Goal: Task Accomplishment & Management: Manage account settings

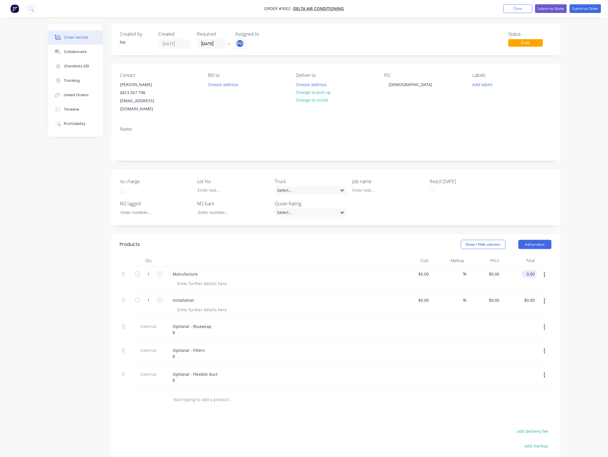
click at [524, 270] on div "0.00 $0.00" at bounding box center [530, 274] width 16 height 8
click at [528, 270] on input "0.00" at bounding box center [531, 274] width 11 height 8
click at [532, 270] on input "0.00" at bounding box center [531, 274] width 11 height 8
type input "64100"
type input "$64,100.00"
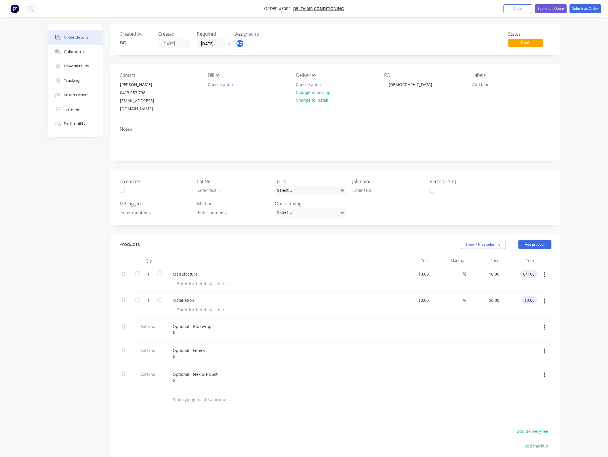
type input "$64,100.00"
click at [533, 296] on input "0.00" at bounding box center [530, 300] width 13 height 8
type input "79200"
type input "$79,200.00"
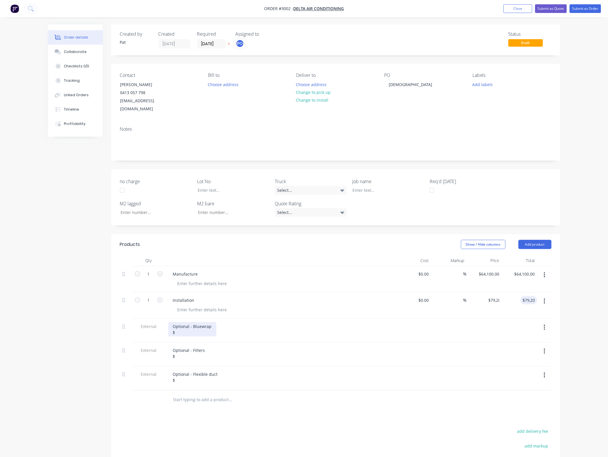
click at [185, 326] on div "Optional - Bluewrap $" at bounding box center [192, 329] width 48 height 14
click at [186, 324] on div "Optional - Bluewrap $" at bounding box center [192, 329] width 48 height 14
click at [189, 346] on div "Optional - Filters $" at bounding box center [188, 353] width 41 height 14
click at [187, 350] on div "Optional - Filters $" at bounding box center [188, 353] width 41 height 14
click at [189, 377] on div "Optional - Flexible duct $" at bounding box center [281, 378] width 230 height 24
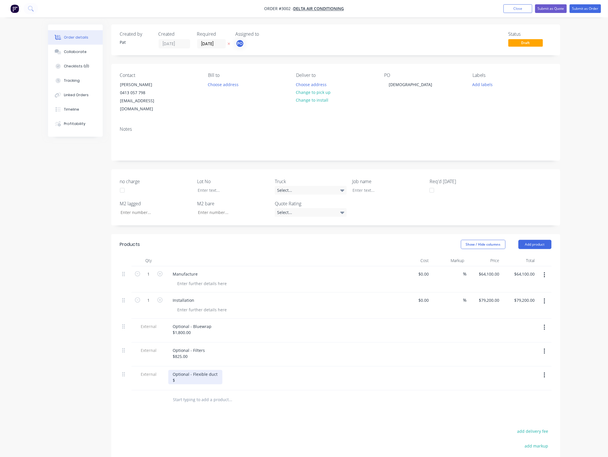
click at [189, 373] on div "Optional - Flexible duct $" at bounding box center [195, 377] width 54 height 14
click at [553, 3] on nav "Order #3002 - Delta Air Conditioning Add product Close Submit as Quote Submit a…" at bounding box center [304, 8] width 608 height 17
click at [552, 6] on button "Submit as Quote" at bounding box center [551, 8] width 32 height 9
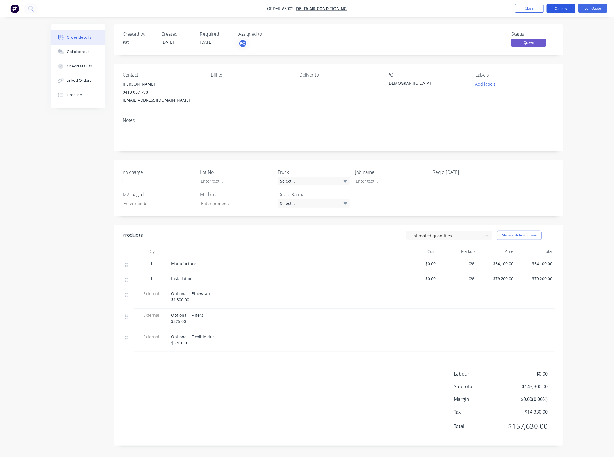
click at [562, 9] on button "Options" at bounding box center [560, 8] width 29 height 9
click at [536, 34] on div "Quote" at bounding box center [543, 35] width 53 height 8
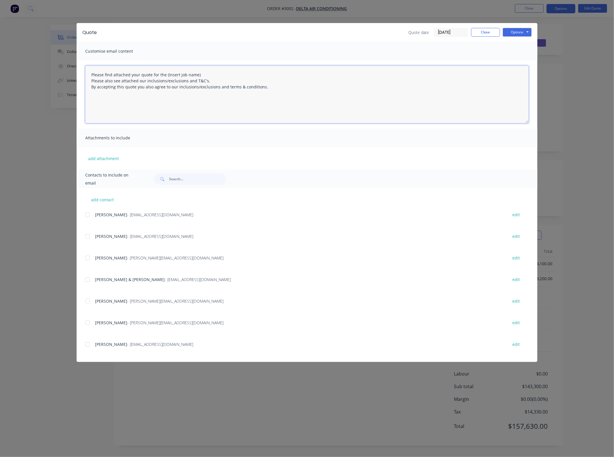
drag, startPoint x: 219, startPoint y: 71, endPoint x: 165, endPoint y: 72, distance: 53.3
click at [165, 72] on textarea "Please find attached your quote for the (Insert job name) Please also see attac…" at bounding box center [306, 95] width 443 height 58
click at [88, 237] on div at bounding box center [88, 237] width 12 height 12
type textarea "Please find attached your quote for the [DEMOGRAPHIC_DATA] project. Please also…"
click at [111, 156] on button "add attachment" at bounding box center [103, 158] width 37 height 9
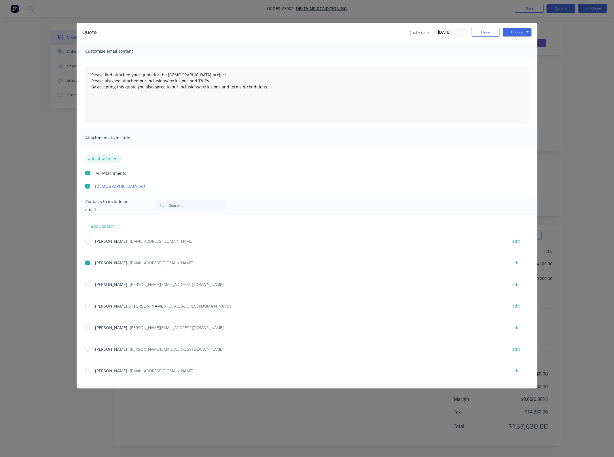
click at [99, 160] on button "add attachment" at bounding box center [103, 158] width 37 height 9
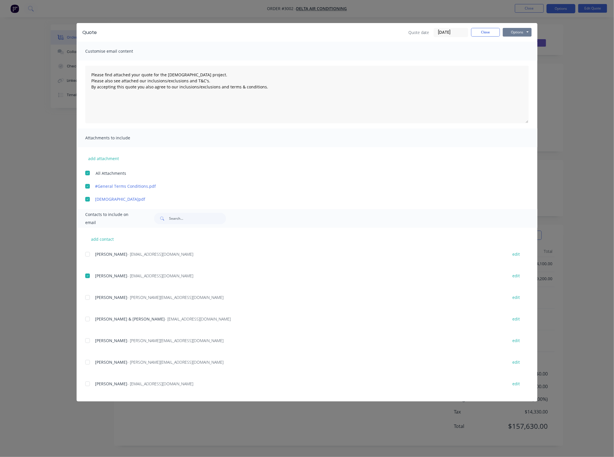
click at [517, 31] on button "Options" at bounding box center [517, 32] width 29 height 9
click at [514, 54] on button "Print" at bounding box center [521, 51] width 37 height 9
click at [87, 174] on div at bounding box center [88, 173] width 12 height 12
click at [87, 277] on div at bounding box center [88, 276] width 12 height 12
click at [516, 29] on button "Options" at bounding box center [517, 32] width 29 height 9
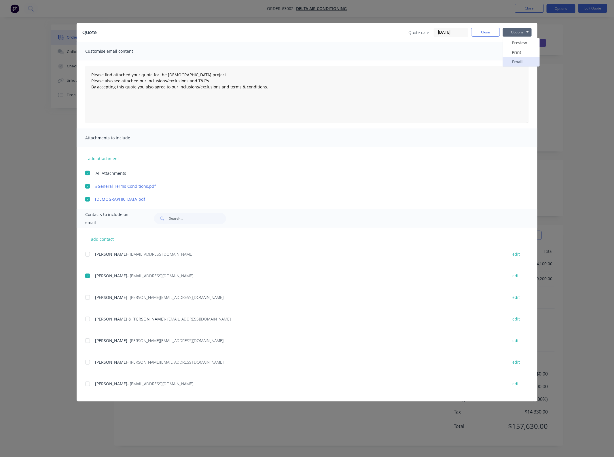
click at [517, 64] on button "Email" at bounding box center [521, 61] width 37 height 9
click at [484, 33] on button "Close" at bounding box center [485, 32] width 29 height 9
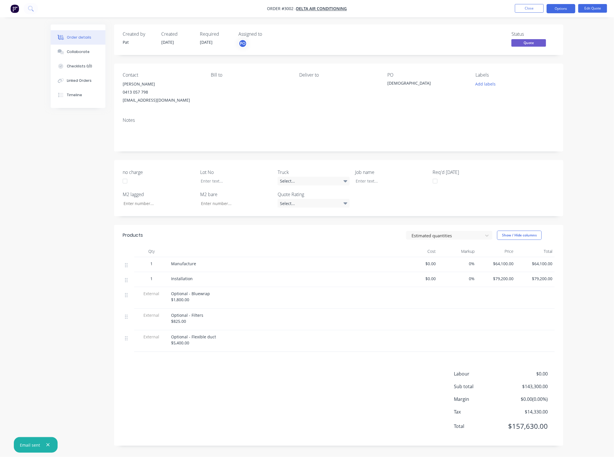
click at [527, 13] on li "Close" at bounding box center [529, 8] width 29 height 9
click at [530, 7] on button "Close" at bounding box center [529, 8] width 29 height 9
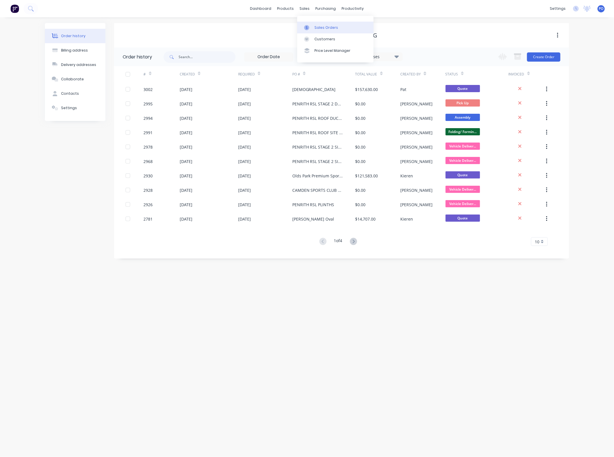
click at [309, 29] on div at bounding box center [308, 27] width 9 height 5
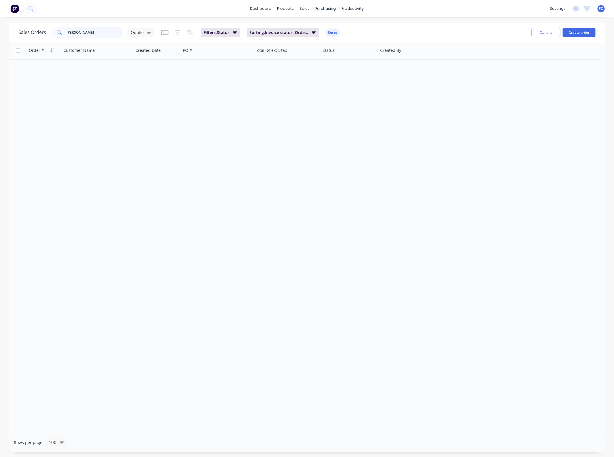
click at [92, 35] on input "[PERSON_NAME]" at bounding box center [95, 33] width 56 height 12
type input "retro"
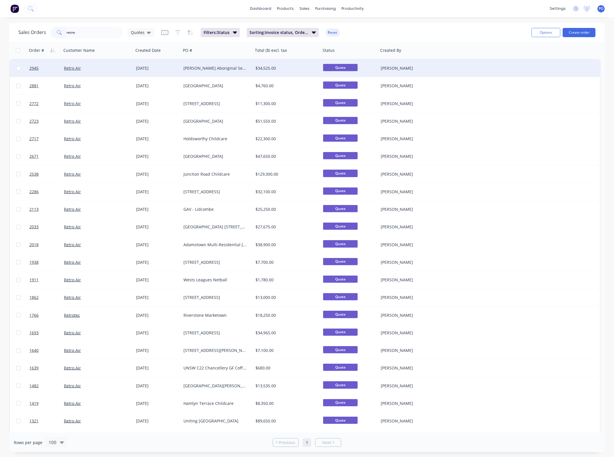
click at [212, 71] on div "[PERSON_NAME] Aboriginal Services [PERSON_NAME][STREET_ADDRESS]" at bounding box center [215, 68] width 64 height 6
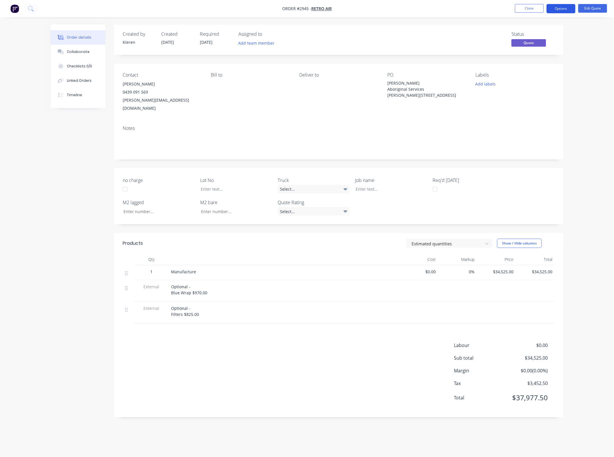
click at [558, 12] on button "Options" at bounding box center [560, 8] width 29 height 9
click at [598, 7] on button "Edit Quote" at bounding box center [592, 8] width 29 height 9
click at [559, 12] on button "Options" at bounding box center [560, 8] width 29 height 9
click at [545, 104] on div "Duplicate" at bounding box center [543, 104] width 53 height 8
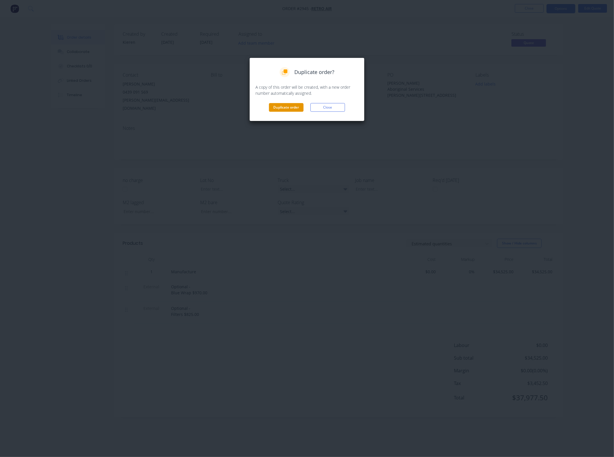
click at [291, 106] on button "Duplicate order" at bounding box center [286, 107] width 35 height 9
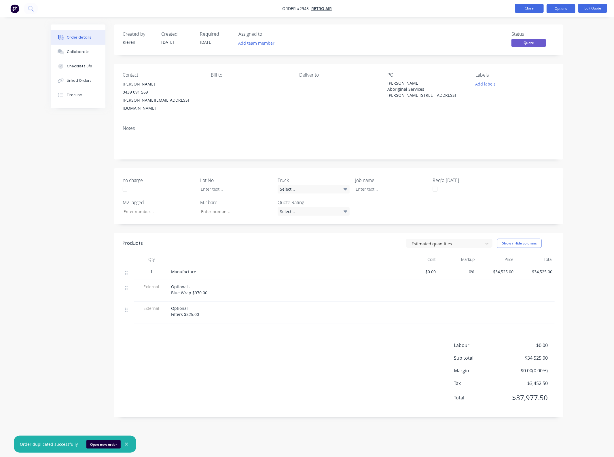
click at [532, 9] on button "Close" at bounding box center [529, 8] width 29 height 9
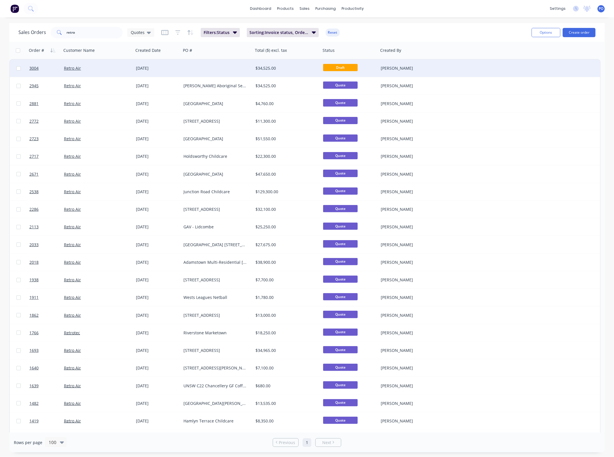
click at [187, 68] on div at bounding box center [217, 68] width 72 height 17
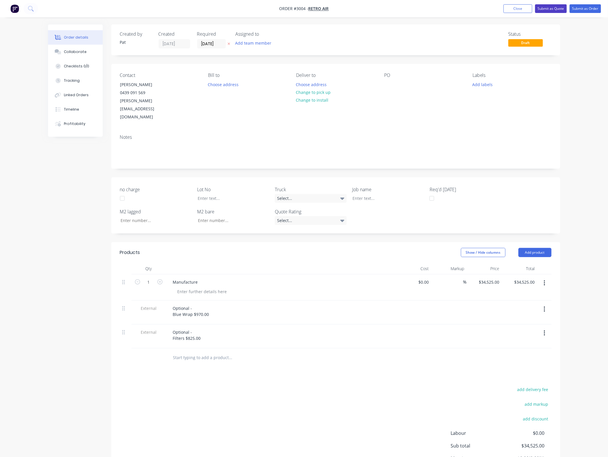
click at [549, 7] on button "Submit as Quote" at bounding box center [551, 8] width 32 height 9
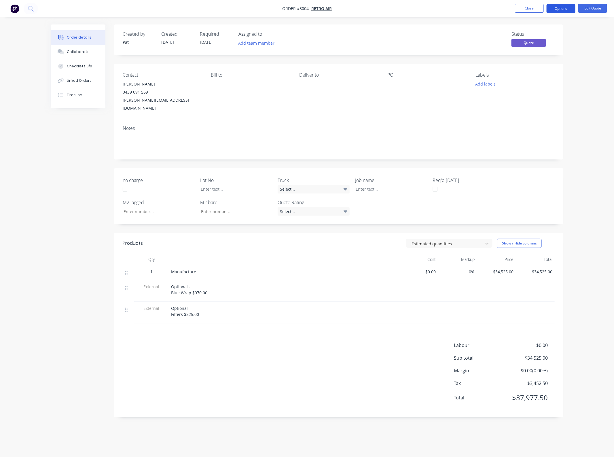
click at [554, 9] on button "Options" at bounding box center [560, 8] width 29 height 9
click at [532, 96] on div "Change customer" at bounding box center [543, 92] width 53 height 8
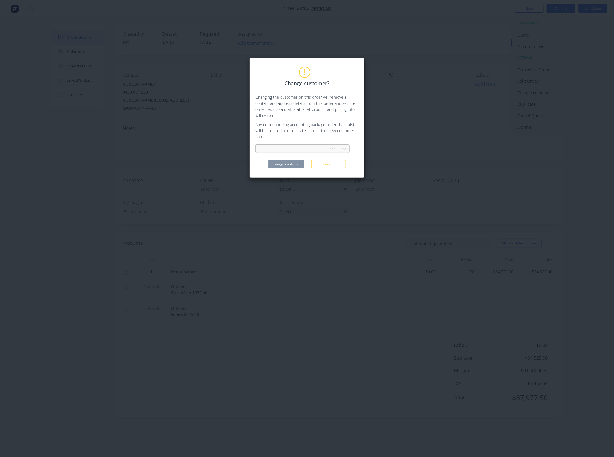
click at [289, 147] on div at bounding box center [292, 148] width 65 height 7
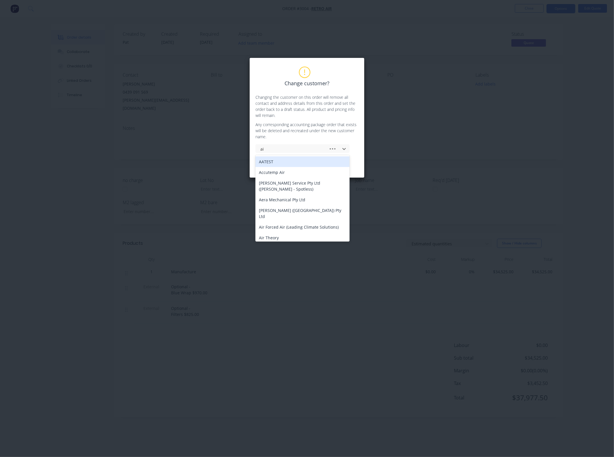
type input "air"
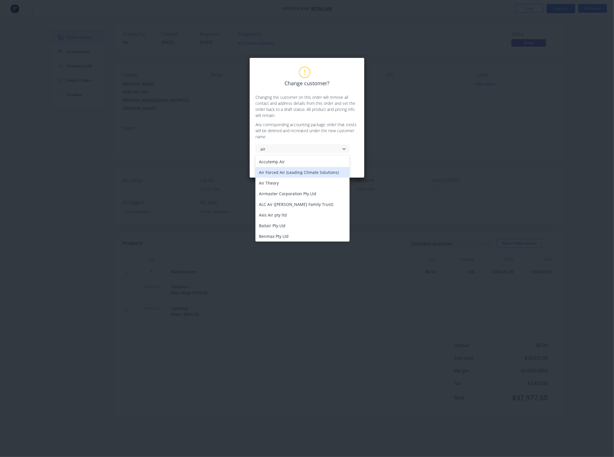
click at [297, 175] on div "Air Forced Air (Leading Climate Solutions)" at bounding box center [302, 172] width 94 height 11
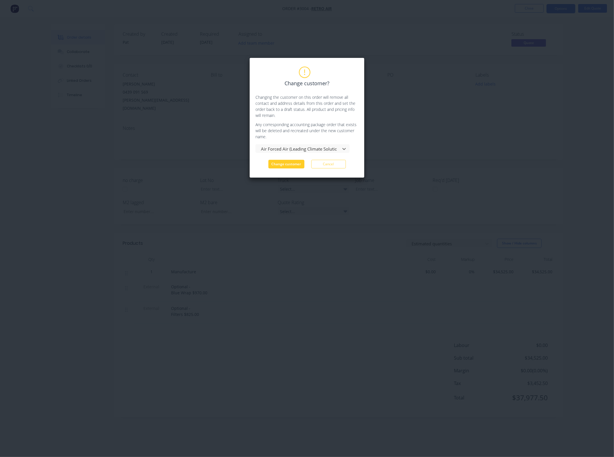
click at [291, 163] on button "Change customer" at bounding box center [286, 164] width 36 height 9
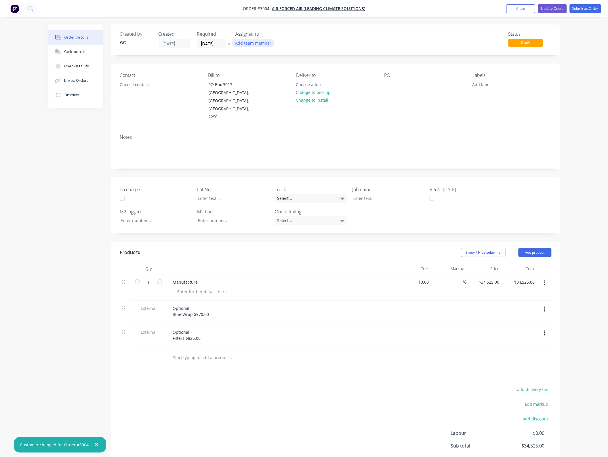
click at [252, 43] on button "Add team member" at bounding box center [253, 43] width 42 height 8
click at [261, 74] on div "[PERSON_NAME] (You)" at bounding box center [282, 75] width 58 height 6
click at [131, 86] on button "Choose contact" at bounding box center [134, 84] width 35 height 8
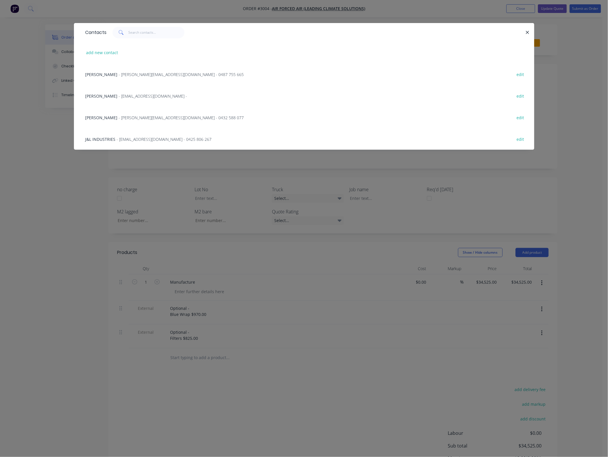
click at [106, 117] on span "[PERSON_NAME]" at bounding box center [101, 117] width 32 height 5
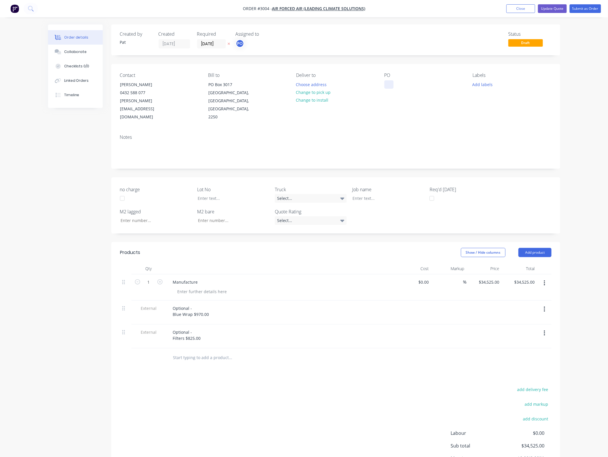
click at [387, 84] on div at bounding box center [389, 84] width 9 height 8
click at [388, 85] on div at bounding box center [389, 84] width 9 height 8
paste div
click at [554, 5] on button "Update Quote" at bounding box center [552, 8] width 29 height 9
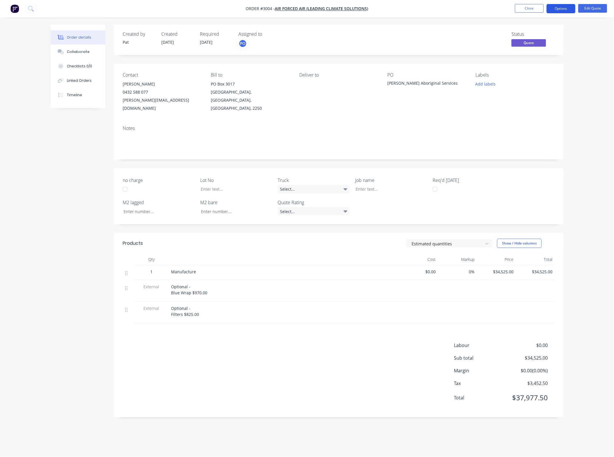
click at [561, 8] on button "Options" at bounding box center [560, 8] width 29 height 9
click at [556, 32] on div "Quote" at bounding box center [543, 35] width 53 height 8
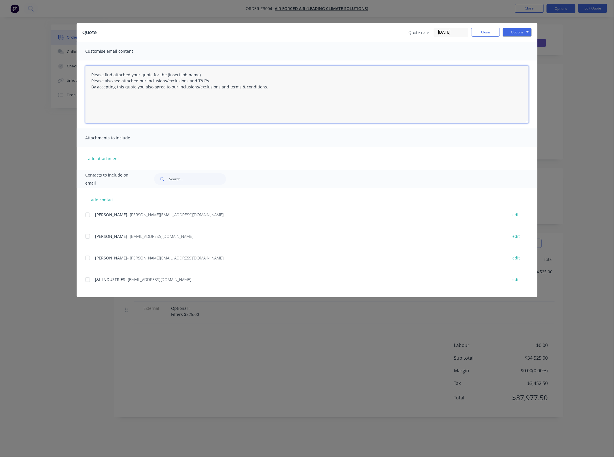
drag, startPoint x: 202, startPoint y: 72, endPoint x: 166, endPoint y: 72, distance: 36.3
click at [166, 72] on textarea "Please find attached your quote for the (Insert job name) Please also see attac…" at bounding box center [306, 95] width 443 height 58
paste textarea "[PERSON_NAME] Aboriginal Services"
type textarea "Please find attached your quote for the [PERSON_NAME] Aboriginal Services proje…"
click at [103, 160] on button "add attachment" at bounding box center [103, 158] width 37 height 9
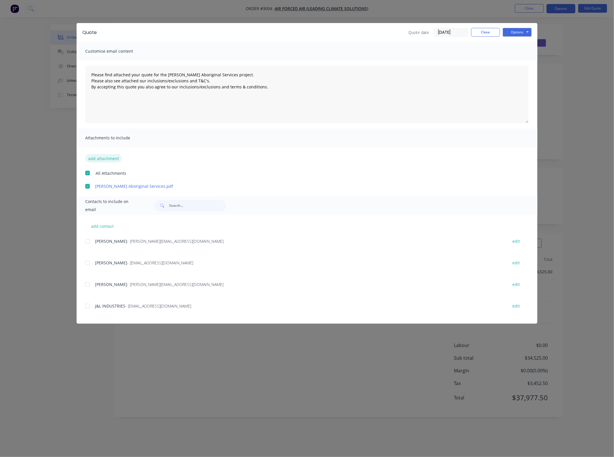
click at [102, 158] on button "add attachment" at bounding box center [103, 158] width 37 height 9
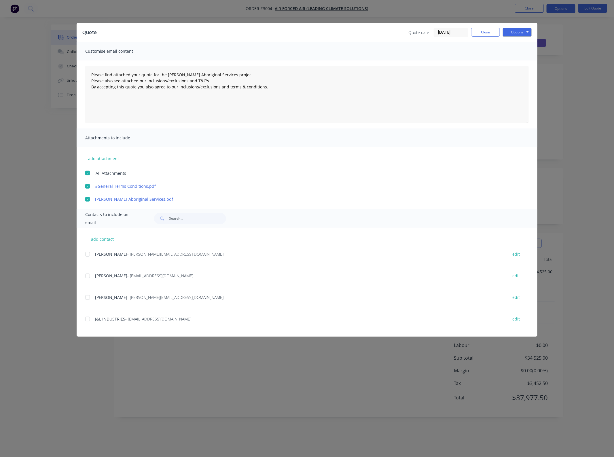
click at [90, 294] on div at bounding box center [88, 298] width 12 height 12
click at [509, 35] on button "Options" at bounding box center [517, 32] width 29 height 9
click at [514, 60] on button "Email" at bounding box center [521, 61] width 37 height 9
click at [484, 35] on button "Close" at bounding box center [485, 32] width 29 height 9
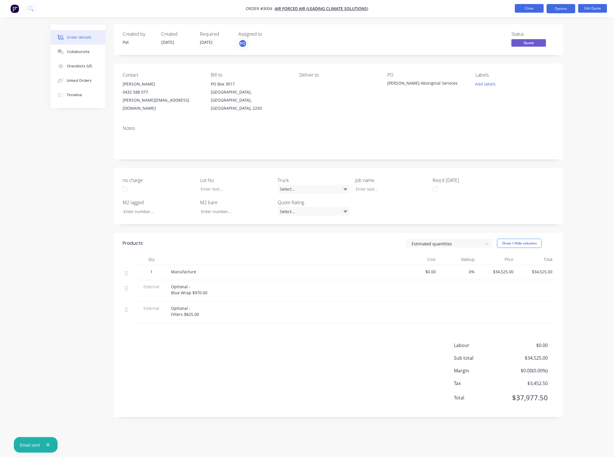
click at [518, 12] on button "Close" at bounding box center [529, 8] width 29 height 9
